Goal: Task Accomplishment & Management: Manage account settings

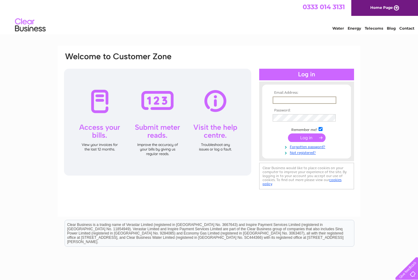
type input "Info@mathesons.co.uk"
click at [306, 138] on input "submit" at bounding box center [307, 138] width 38 height 9
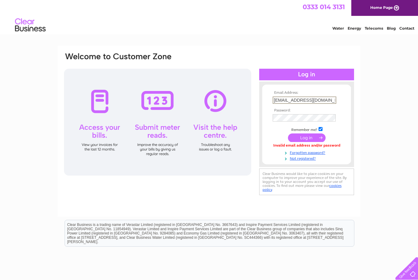
click at [311, 139] on input "submit" at bounding box center [307, 138] width 38 height 9
click at [310, 138] on input "submit" at bounding box center [307, 138] width 38 height 9
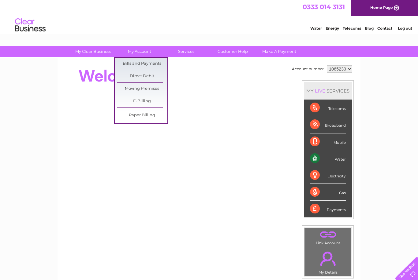
click at [148, 67] on link "Bills and Payments" at bounding box center [142, 64] width 50 height 12
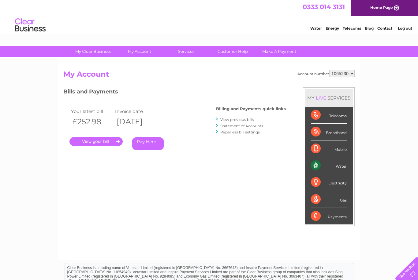
click at [103, 142] on link "." at bounding box center [95, 141] width 53 height 9
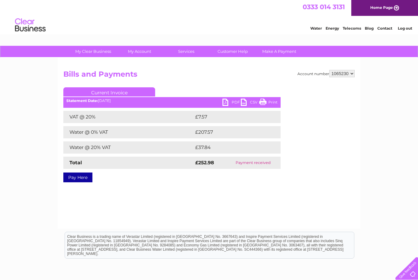
click at [232, 101] on link "PDF" at bounding box center [231, 103] width 18 height 9
